Goal: Information Seeking & Learning: Check status

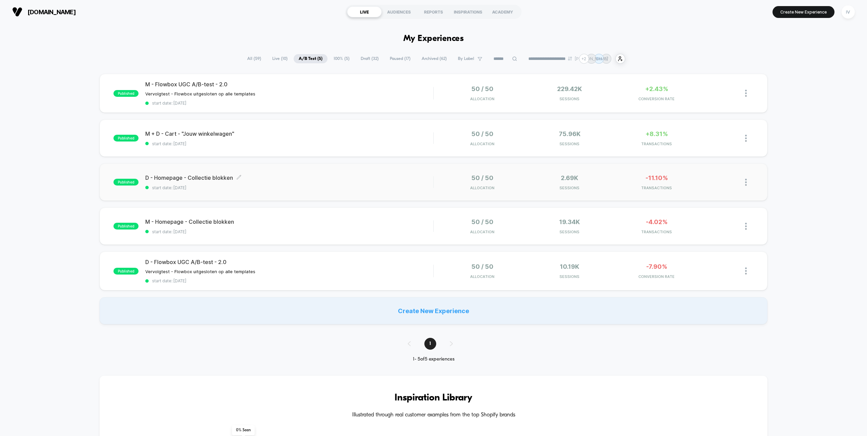
click at [342, 188] on span "start date: [DATE]" at bounding box center [289, 187] width 288 height 5
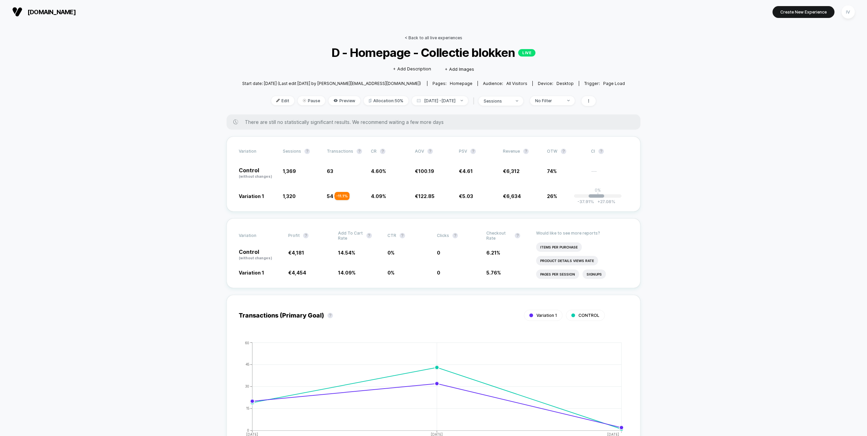
click at [418, 37] on link "< Back to all live experiences" at bounding box center [434, 37] width 58 height 5
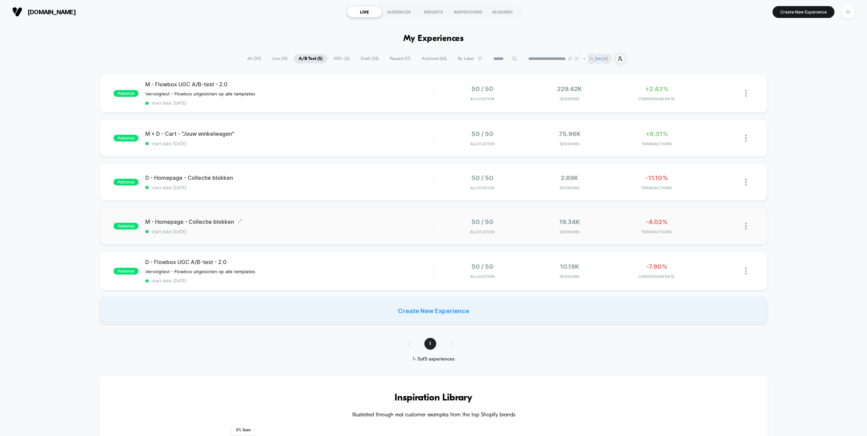
click at [331, 233] on span "start date: [DATE]" at bounding box center [289, 231] width 288 height 5
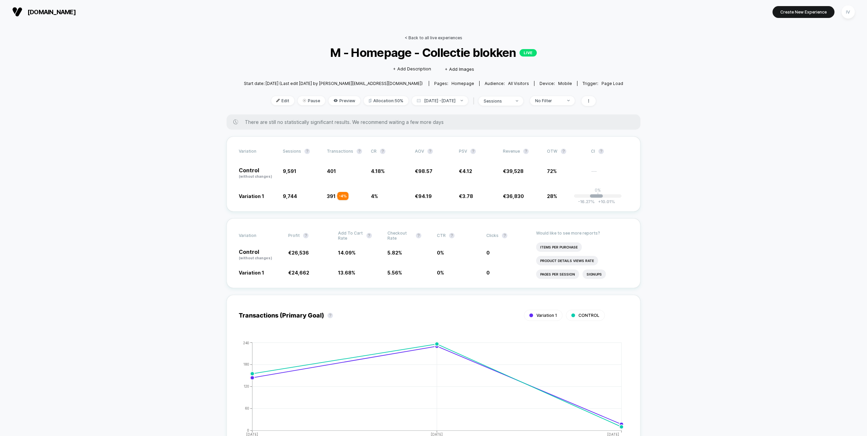
click at [415, 37] on link "< Back to all live experiences" at bounding box center [434, 37] width 58 height 5
